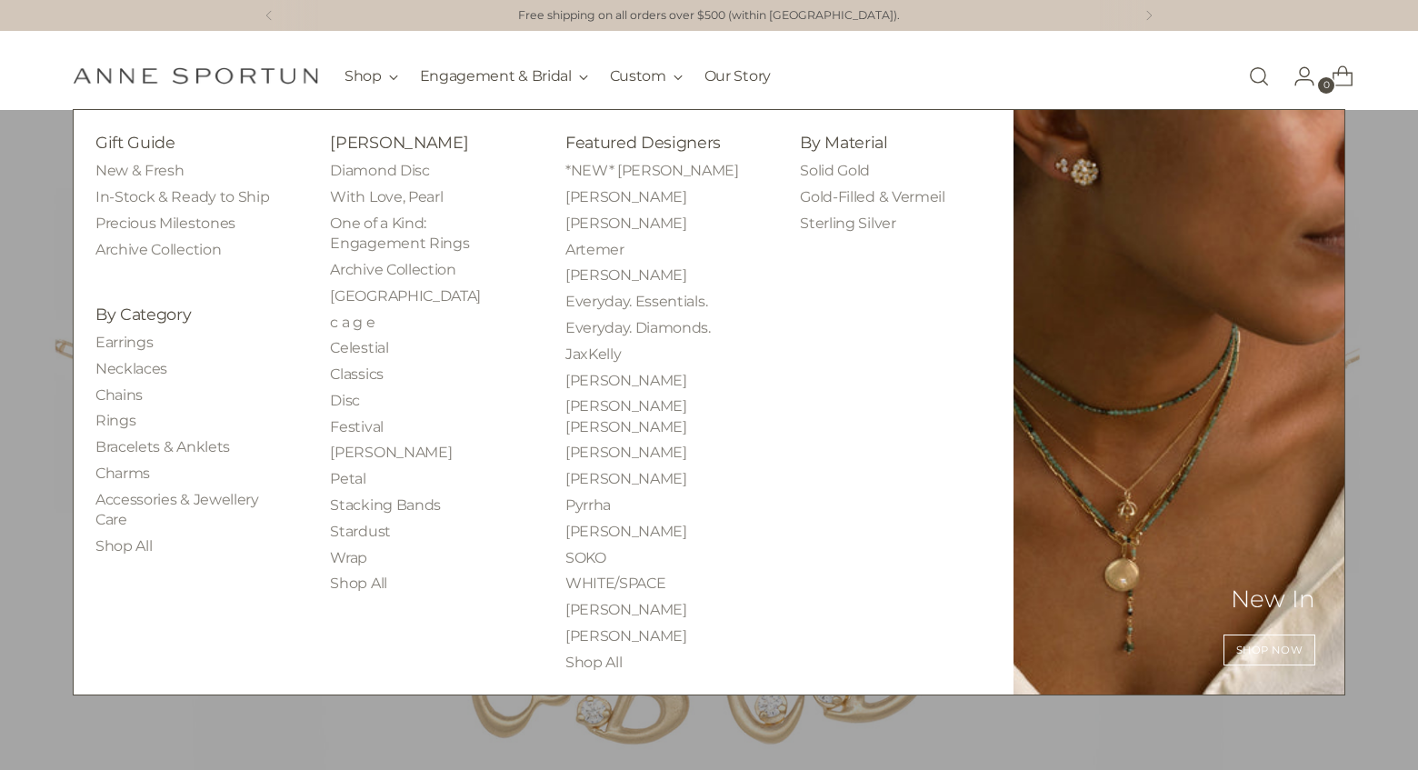
click at [166, 340] on li "Earrings" at bounding box center [190, 343] width 191 height 20
click at [146, 346] on link "Earrings" at bounding box center [123, 342] width 57 height 17
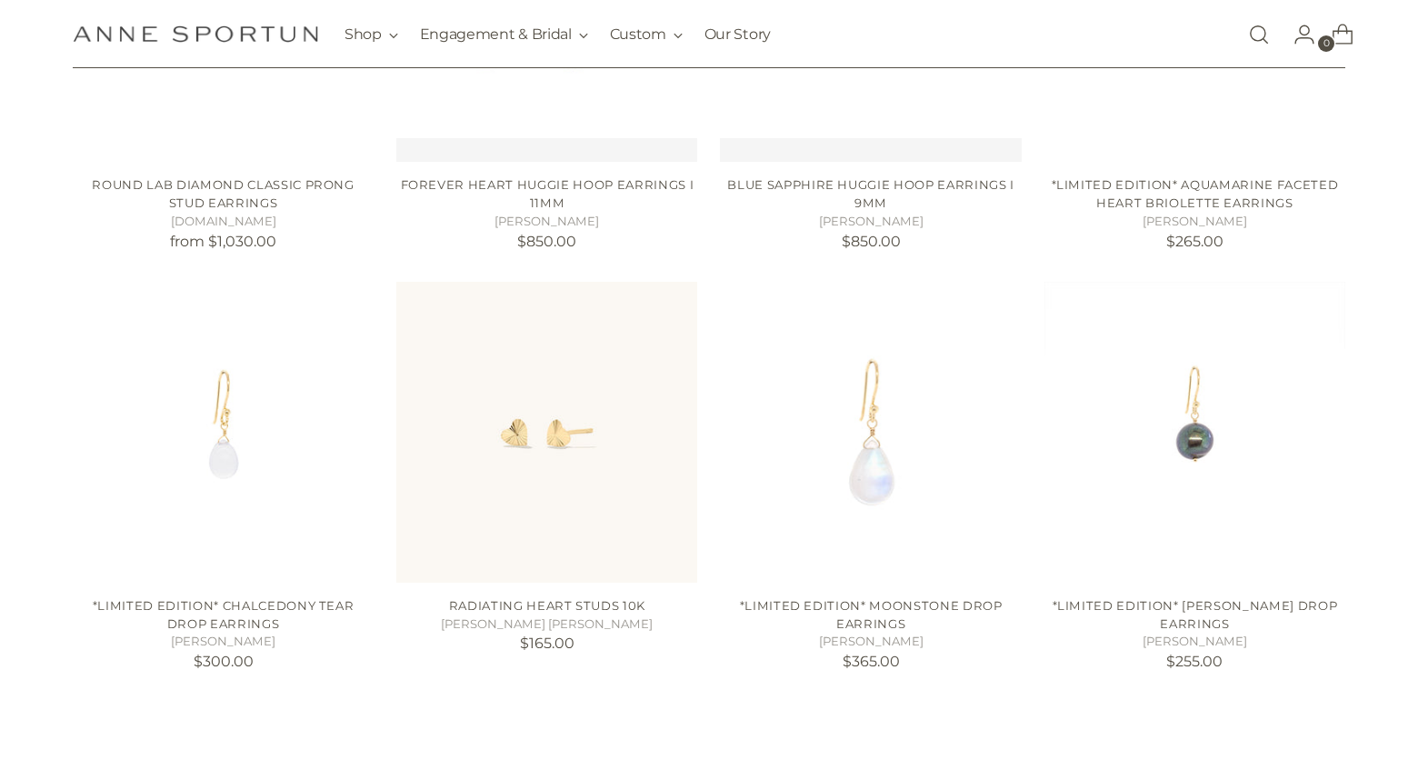
scroll to position [888, 0]
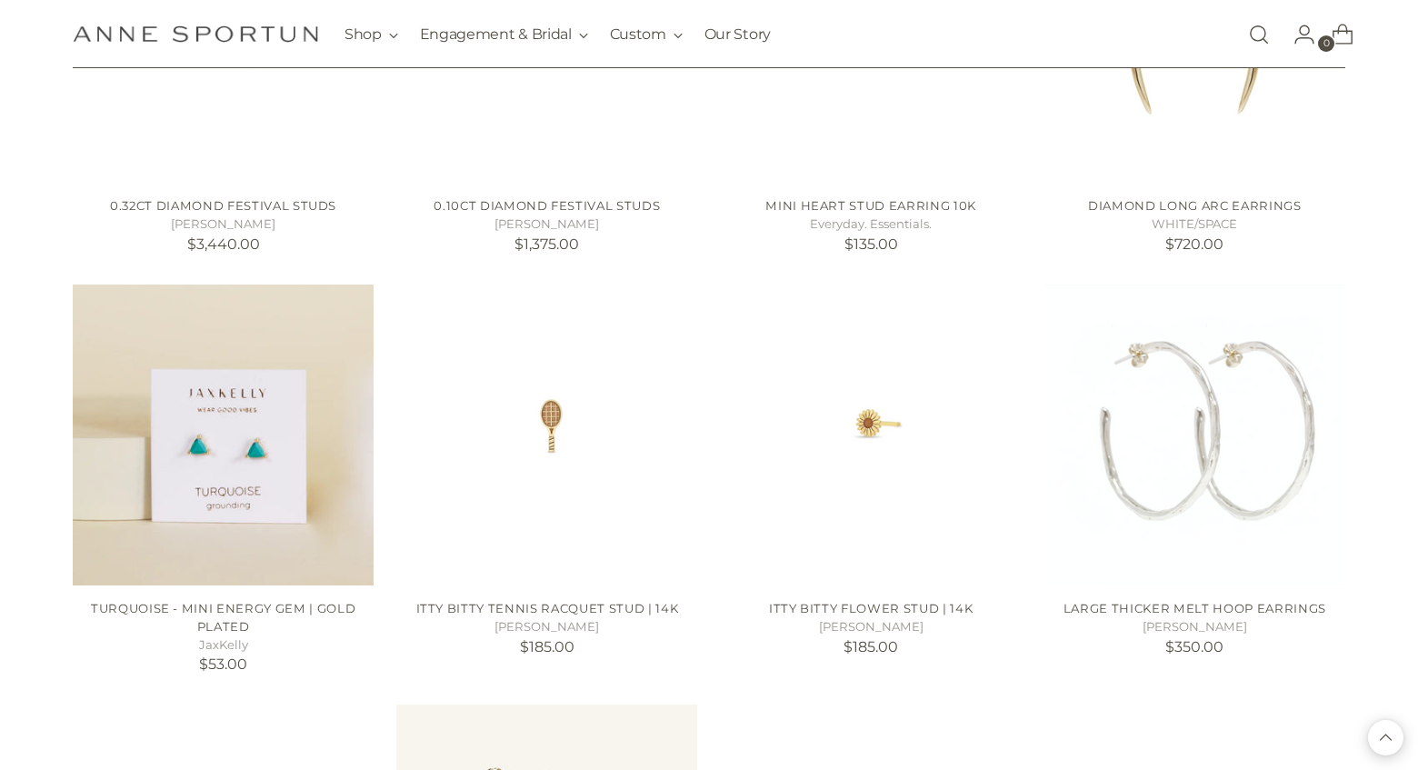
scroll to position [3158, 0]
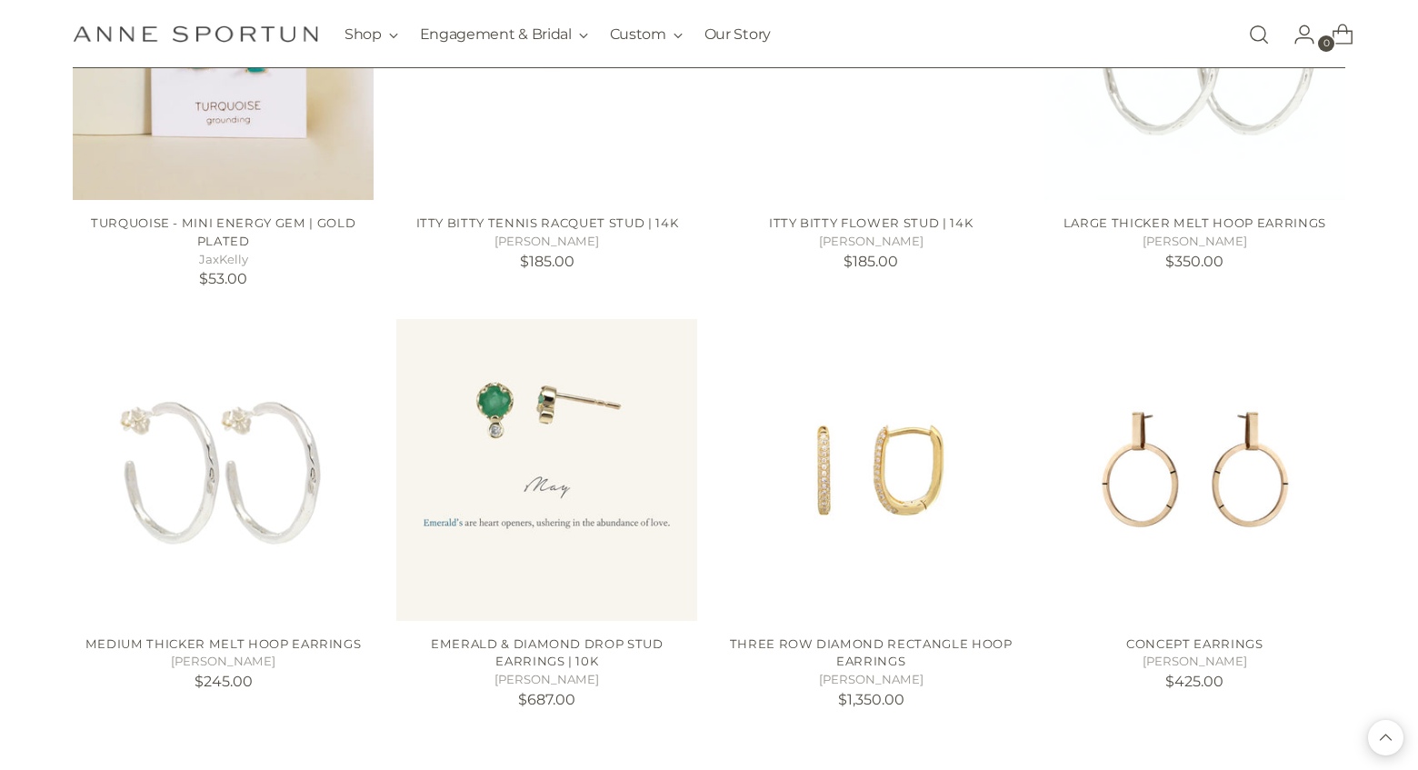
scroll to position [3484, 0]
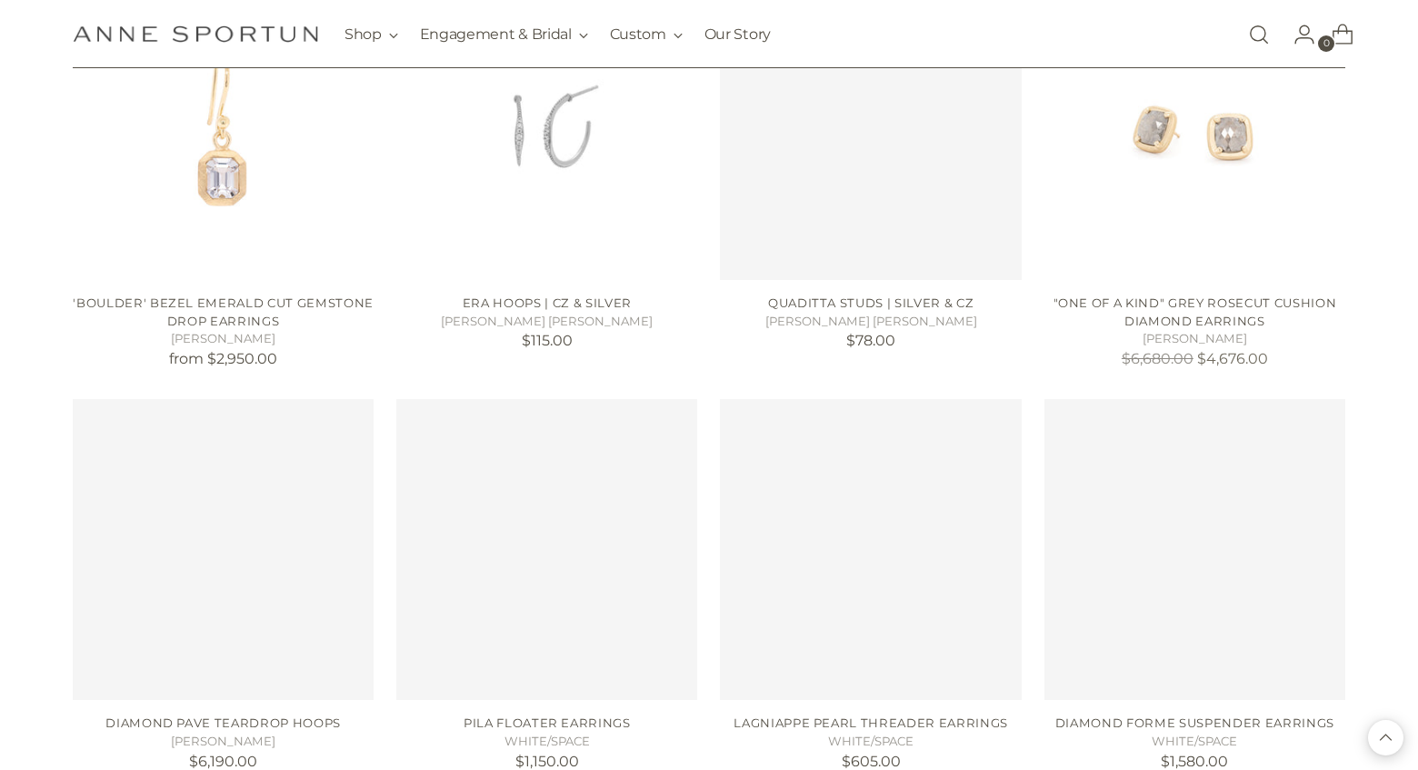
scroll to position [6749, 0]
